Goal: Task Accomplishment & Management: Use online tool/utility

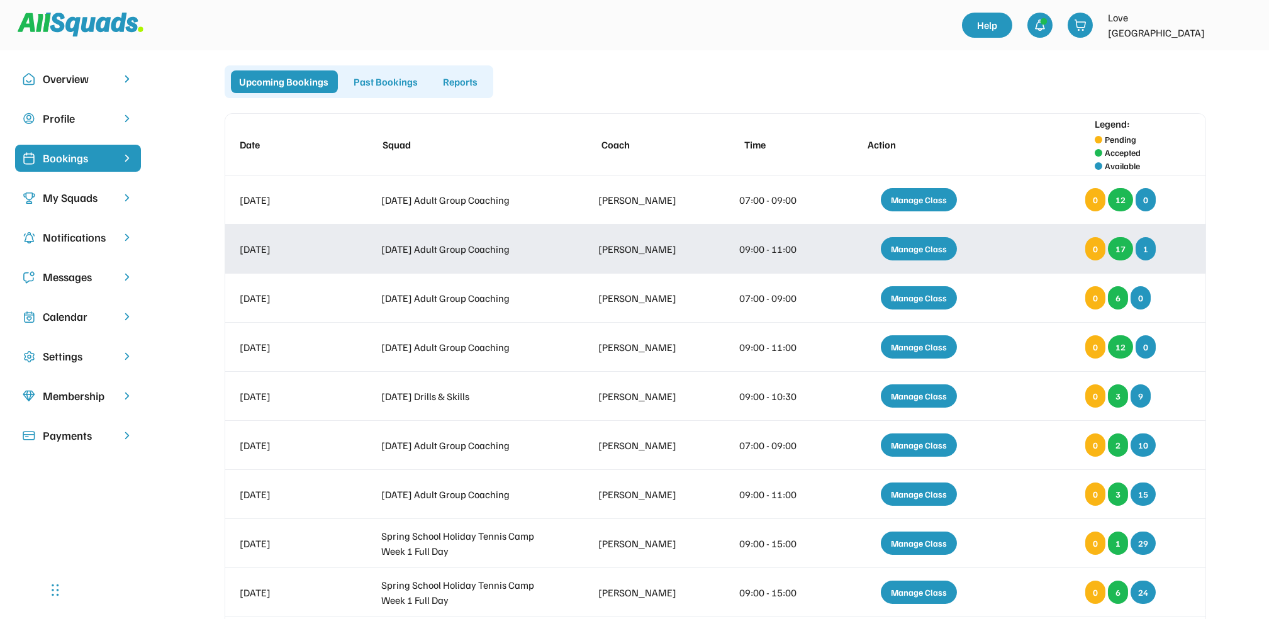
click at [917, 260] on div "Manage Class" at bounding box center [919, 248] width 76 height 23
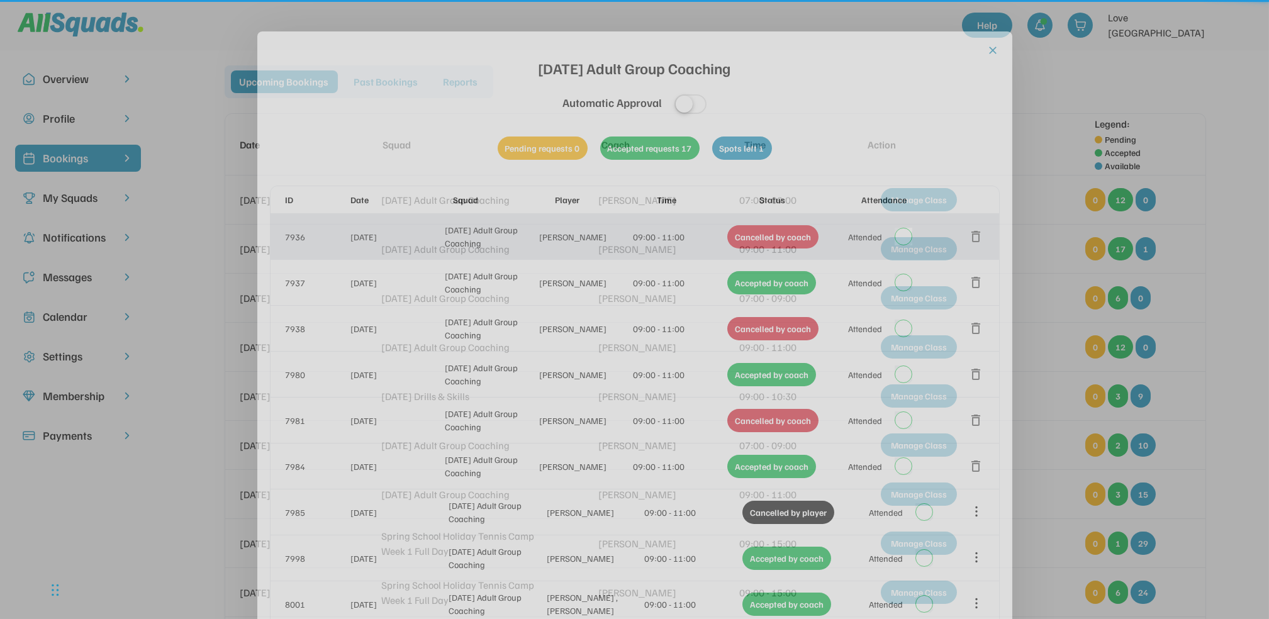
click at [913, 251] on div "7936 [DATE] Adult Group Coaching [PERSON_NAME] 09:00 - 11:00 Cancelled by coach…" at bounding box center [635, 236] width 728 height 45
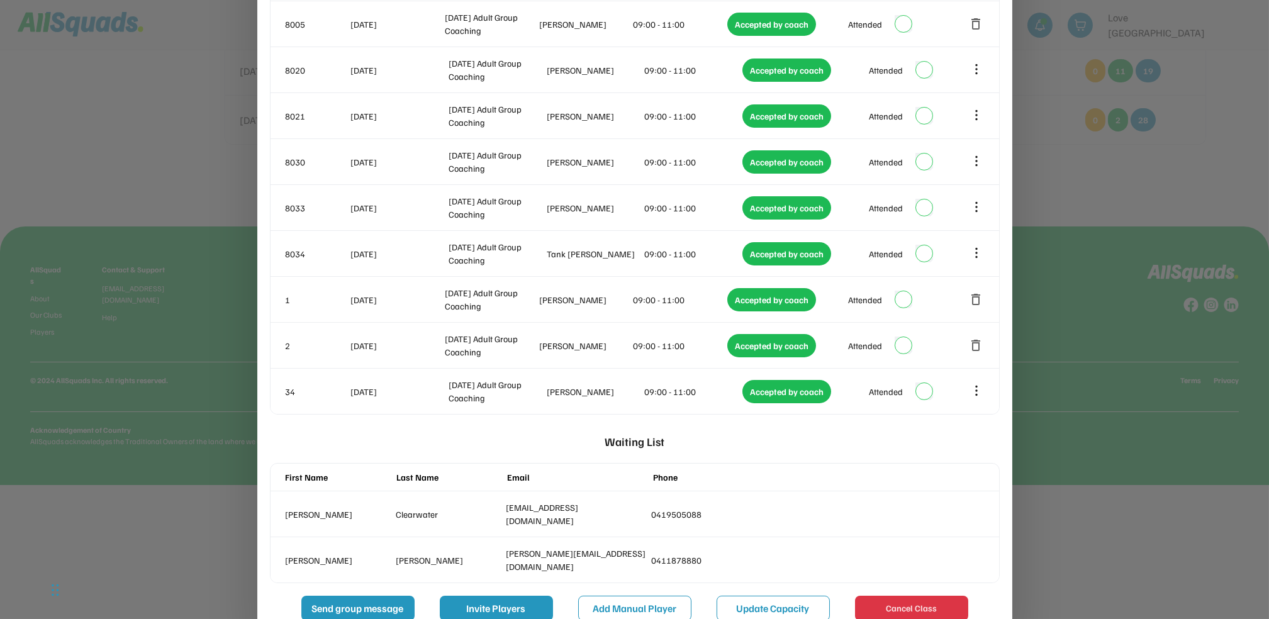
scroll to position [745, 0]
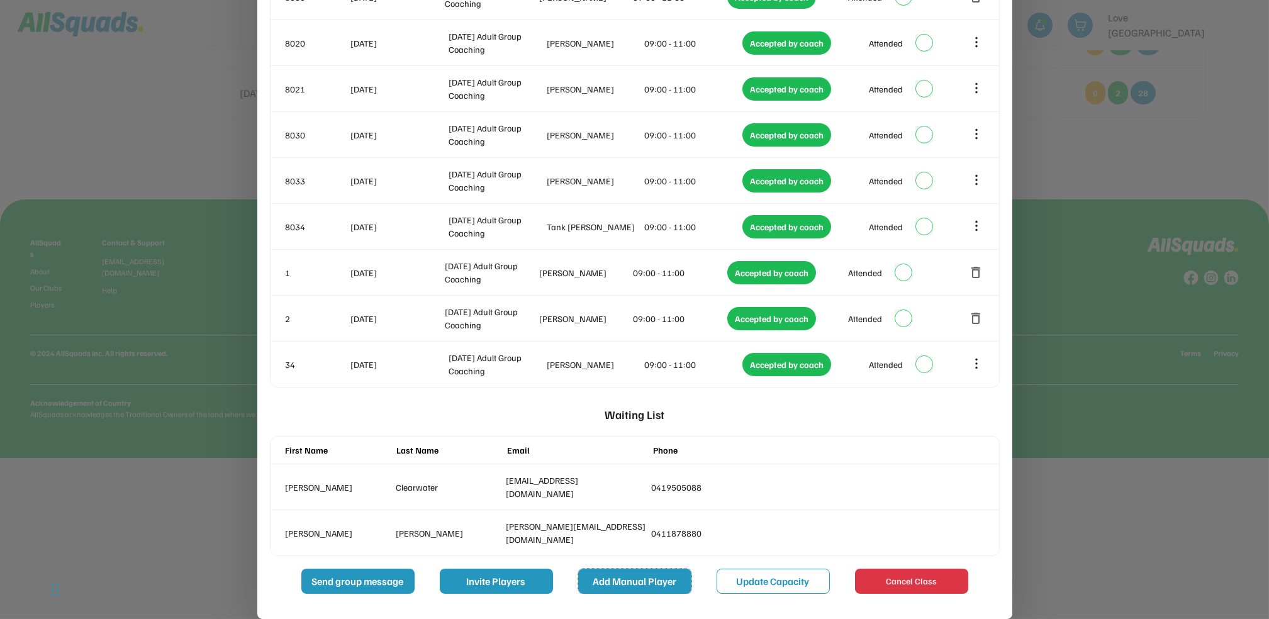
click at [605, 585] on button "Add Manual Player" at bounding box center [634, 581] width 113 height 25
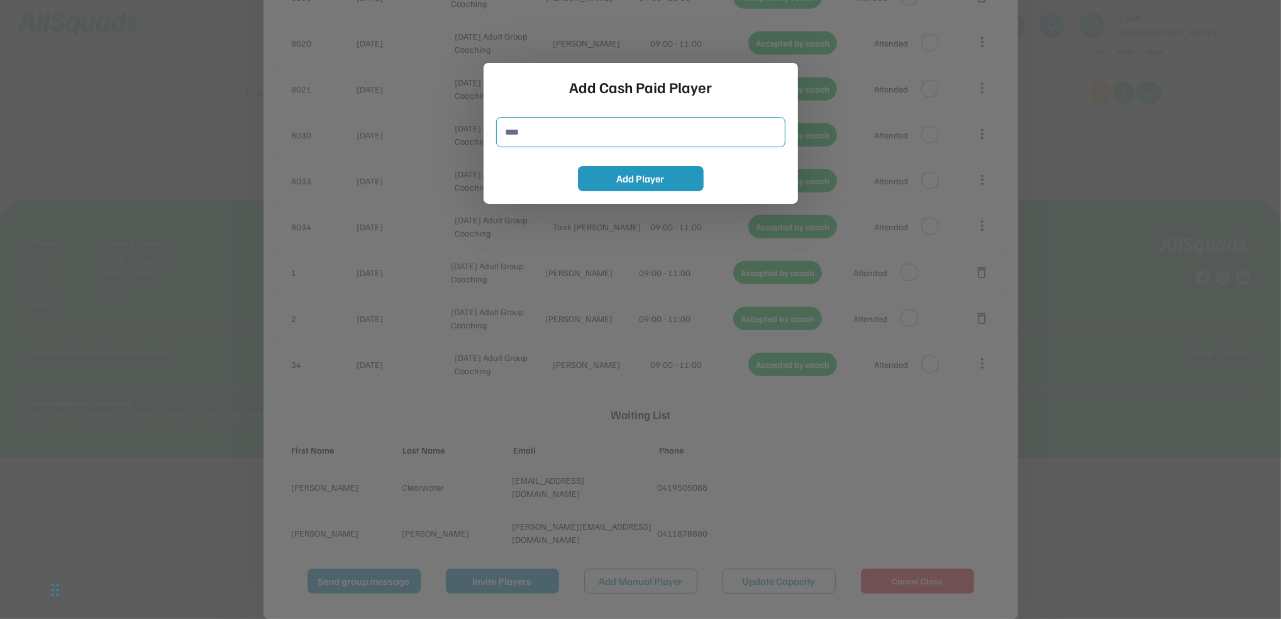
click at [572, 142] on input "input" at bounding box center [640, 132] width 289 height 30
type input "*"
type input "**********"
click at [647, 150] on div "Add Cash Paid Player Add Player" at bounding box center [641, 133] width 315 height 141
click at [633, 174] on button "Add Player" at bounding box center [641, 178] width 126 height 25
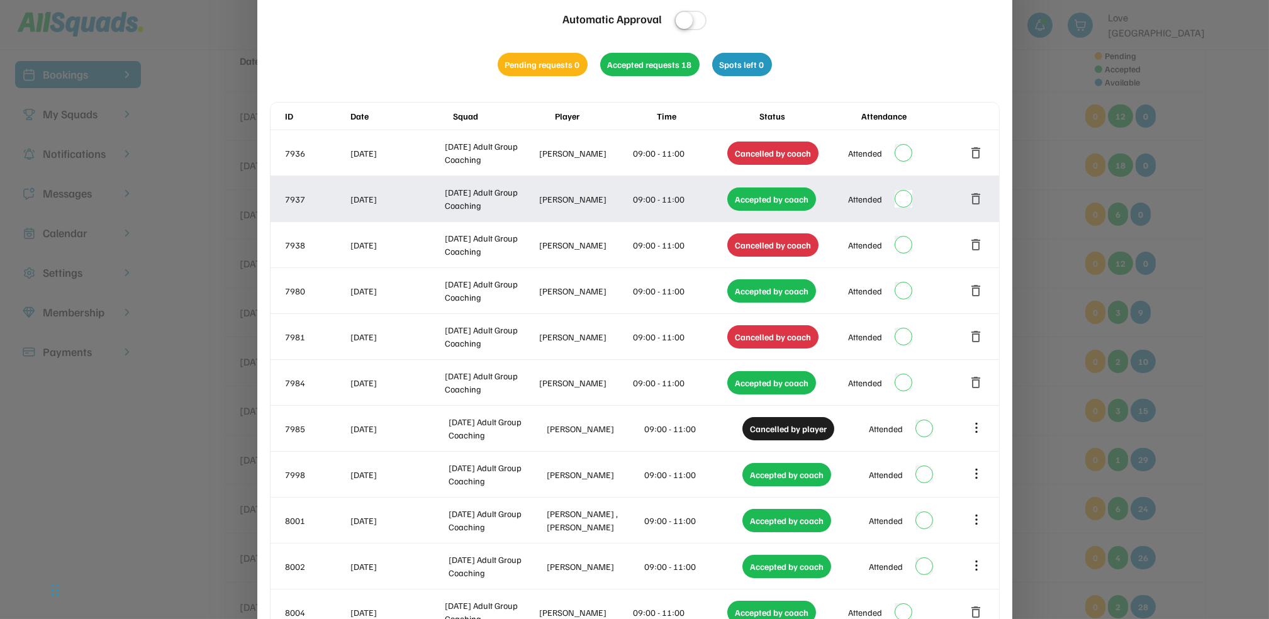
scroll to position [0, 0]
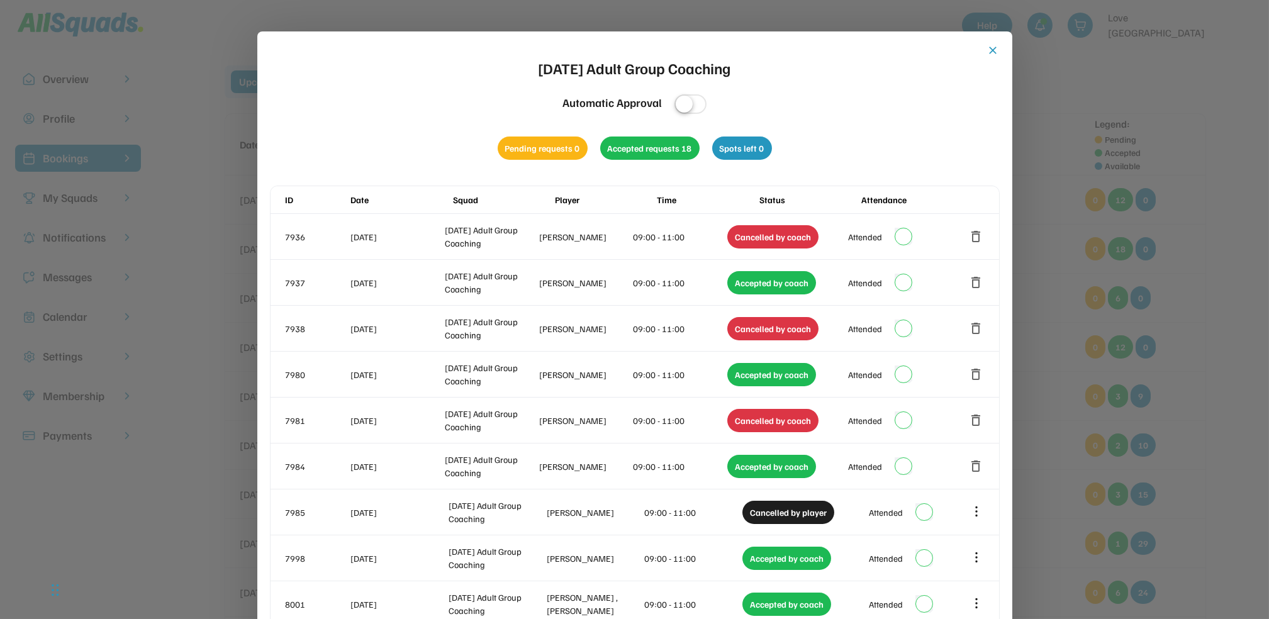
click at [992, 50] on button "close" at bounding box center [993, 50] width 13 height 13
